Goal: Communication & Community: Connect with others

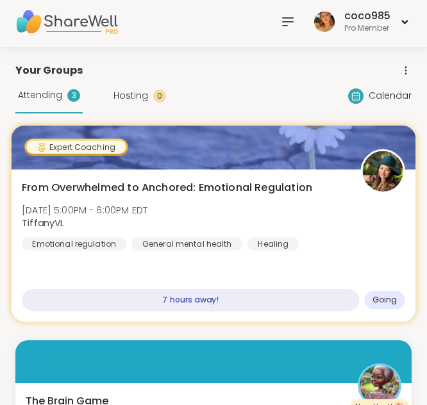
scroll to position [4, 0]
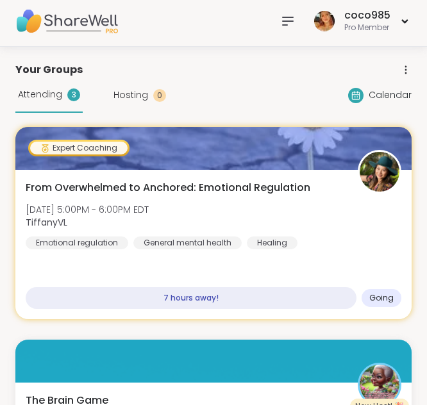
click at [101, 9] on img at bounding box center [66, 21] width 103 height 45
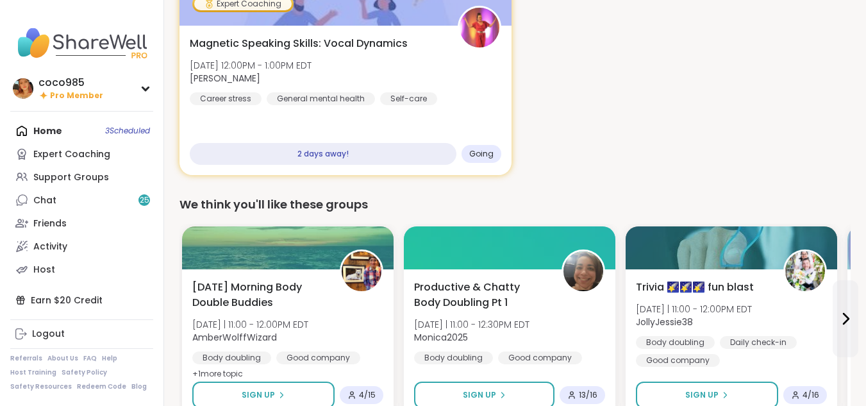
scroll to position [0, 0]
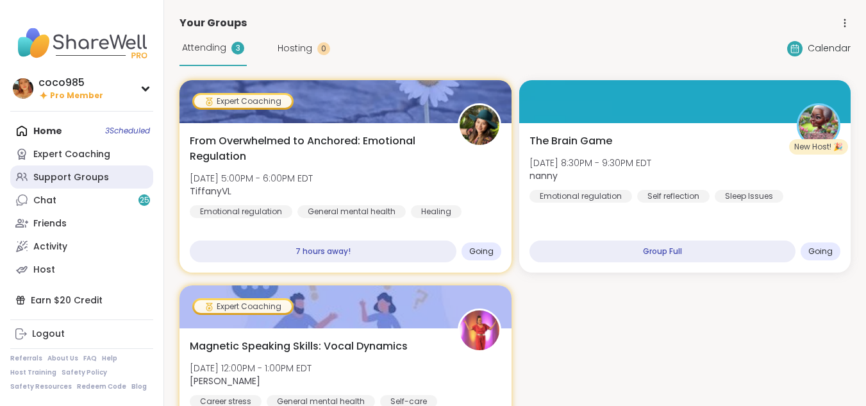
click at [65, 183] on div "Support Groups" at bounding box center [71, 177] width 76 height 13
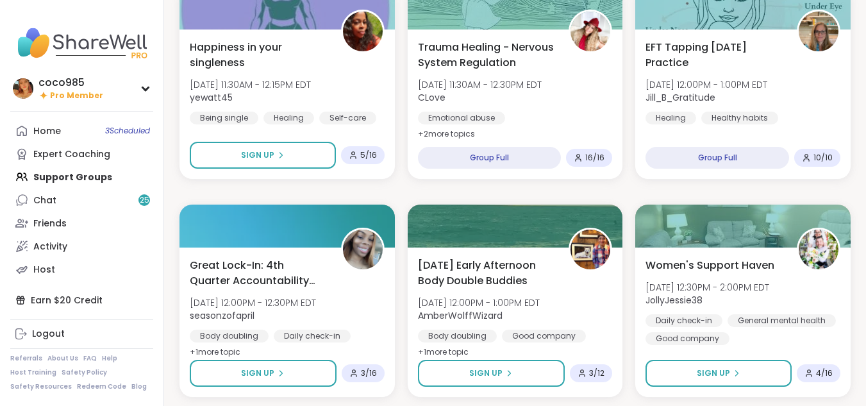
scroll to position [833, 0]
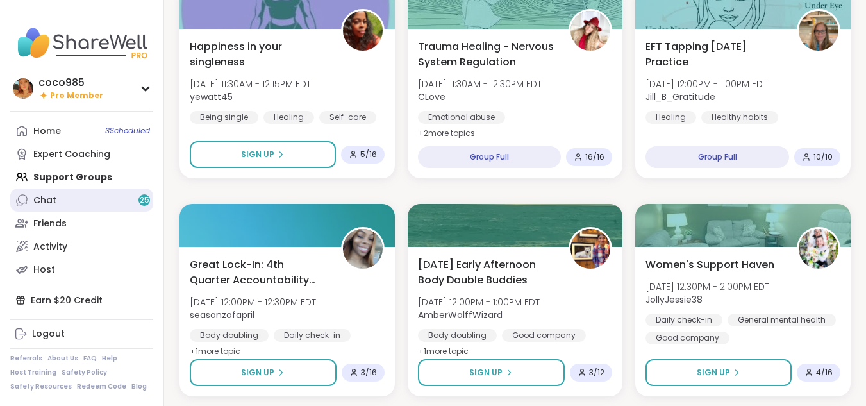
click at [136, 203] on link "Chat 25" at bounding box center [81, 199] width 143 height 23
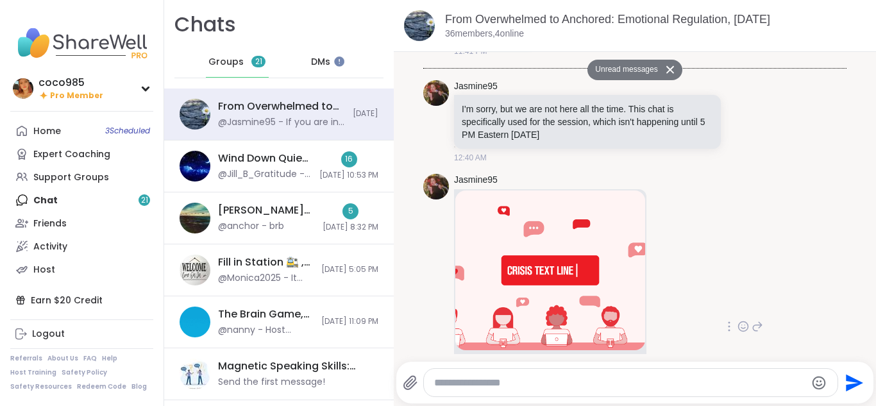
scroll to position [172, 0]
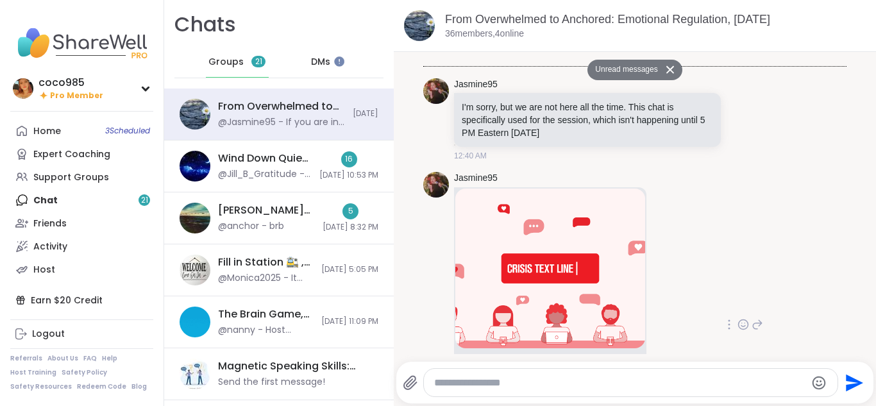
click at [426, 257] on img at bounding box center [550, 268] width 190 height 160
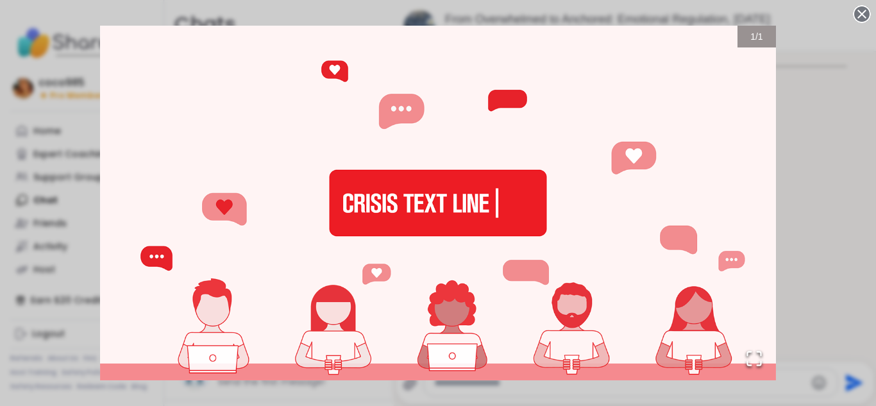
click at [426, 140] on div "1 / 1" at bounding box center [438, 203] width 876 height 406
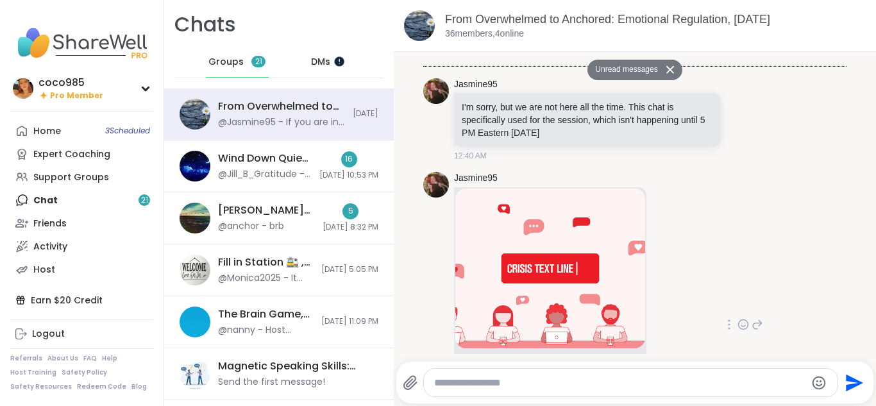
click at [335, 63] on div at bounding box center [338, 61] width 10 height 10
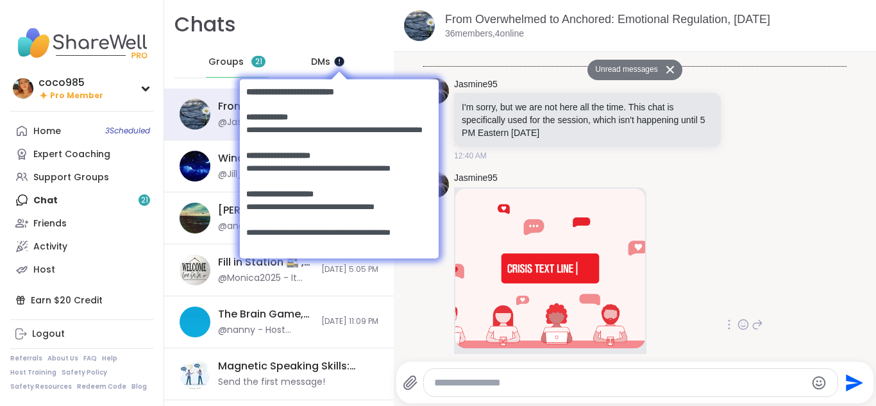
click at [335, 63] on div at bounding box center [338, 61] width 10 height 10
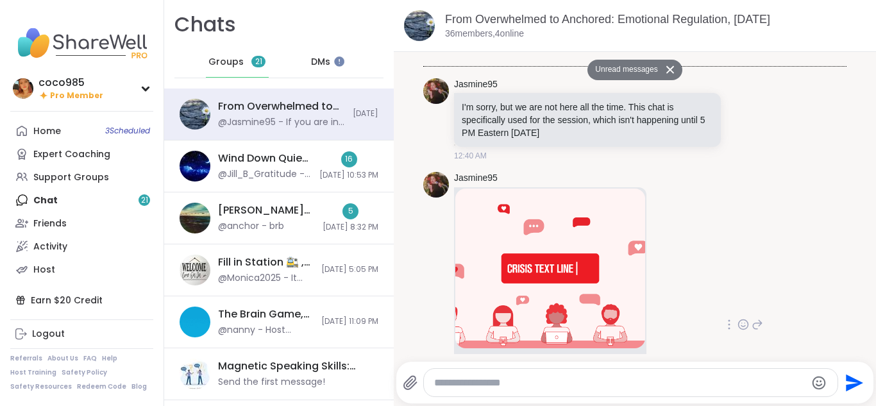
click at [326, 62] on div "DMs" at bounding box center [321, 62] width 63 height 31
